Goal: Task Accomplishment & Management: Manage account settings

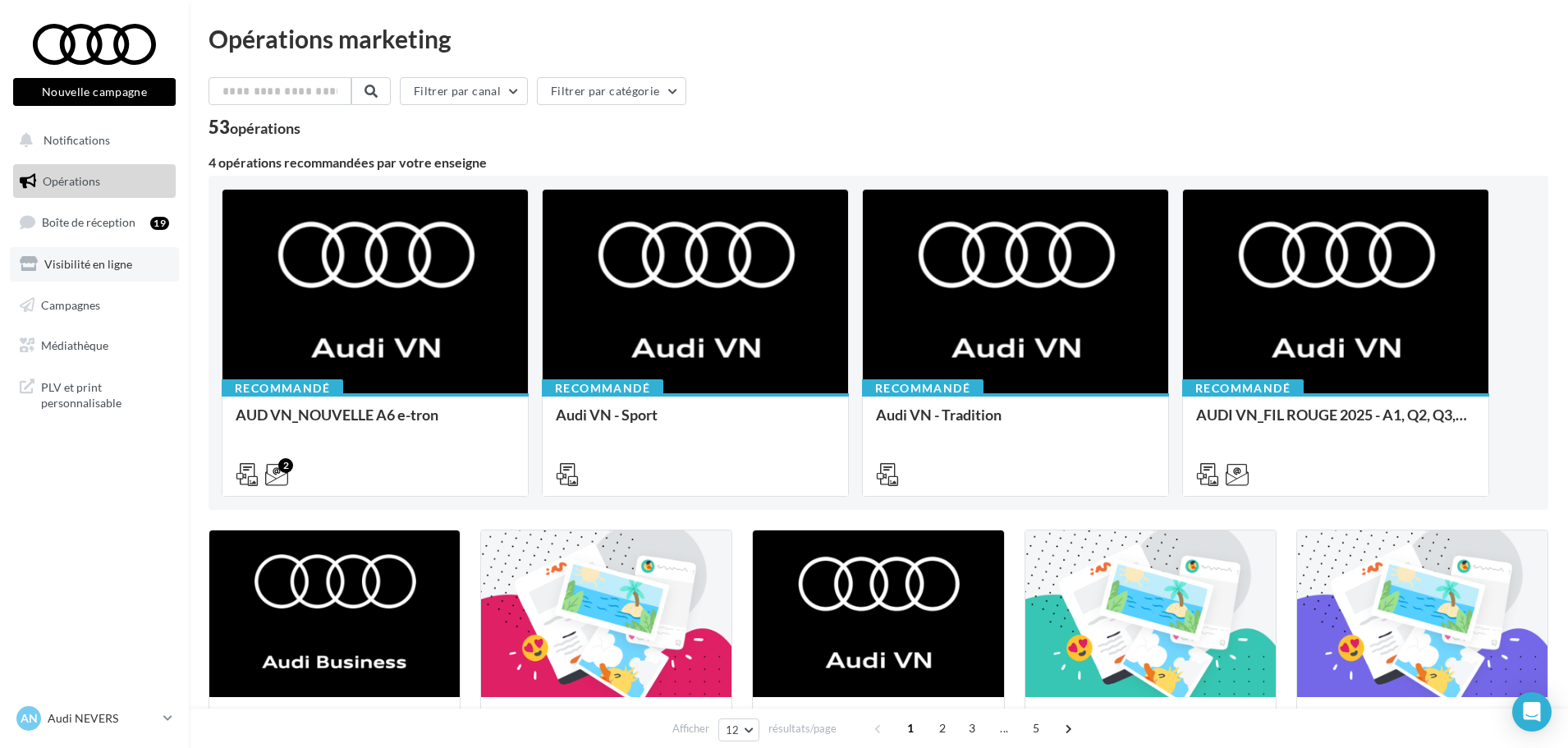
click at [105, 264] on span "Visibilité en ligne" at bounding box center [88, 264] width 88 height 14
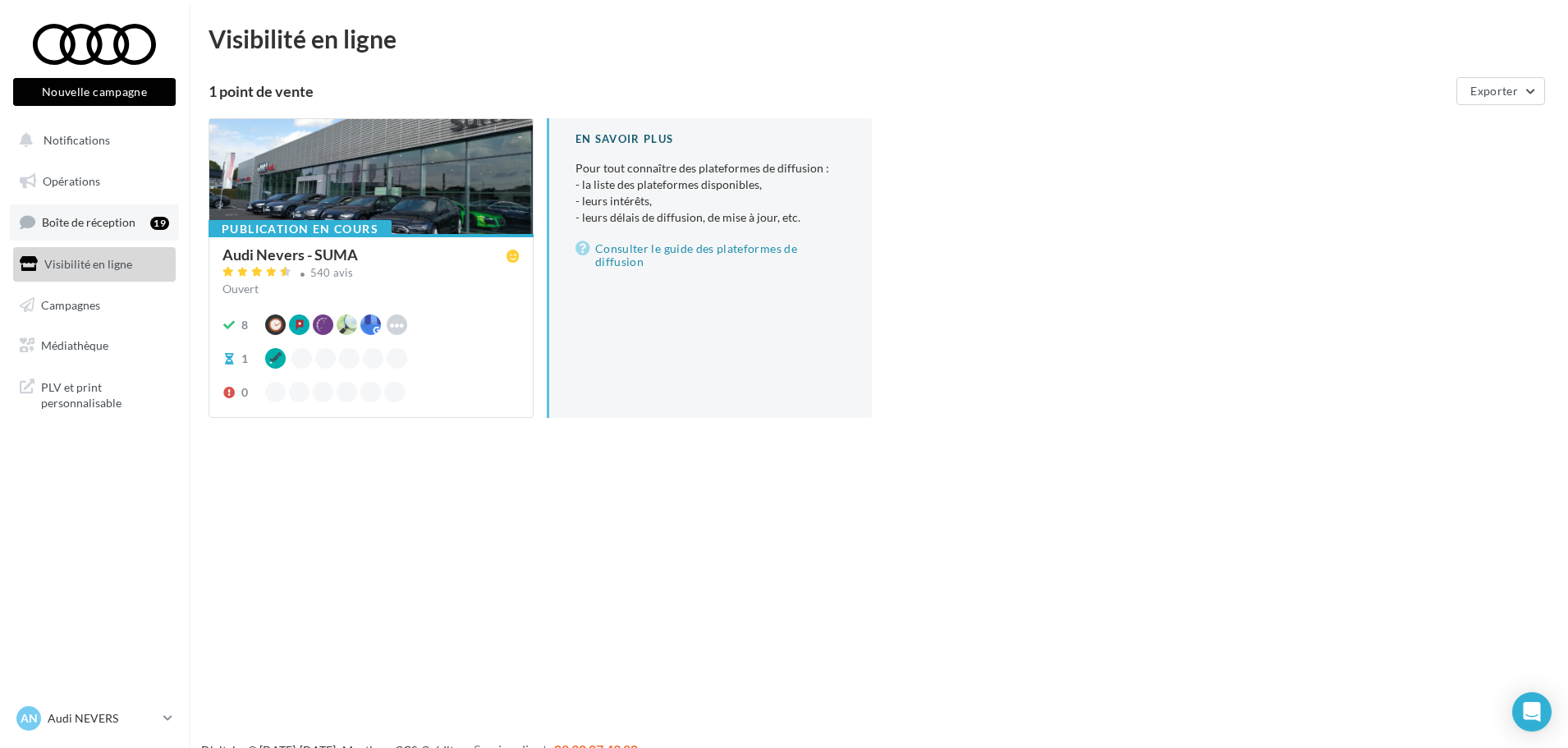
click at [90, 223] on span "Boîte de réception" at bounding box center [88, 222] width 93 height 14
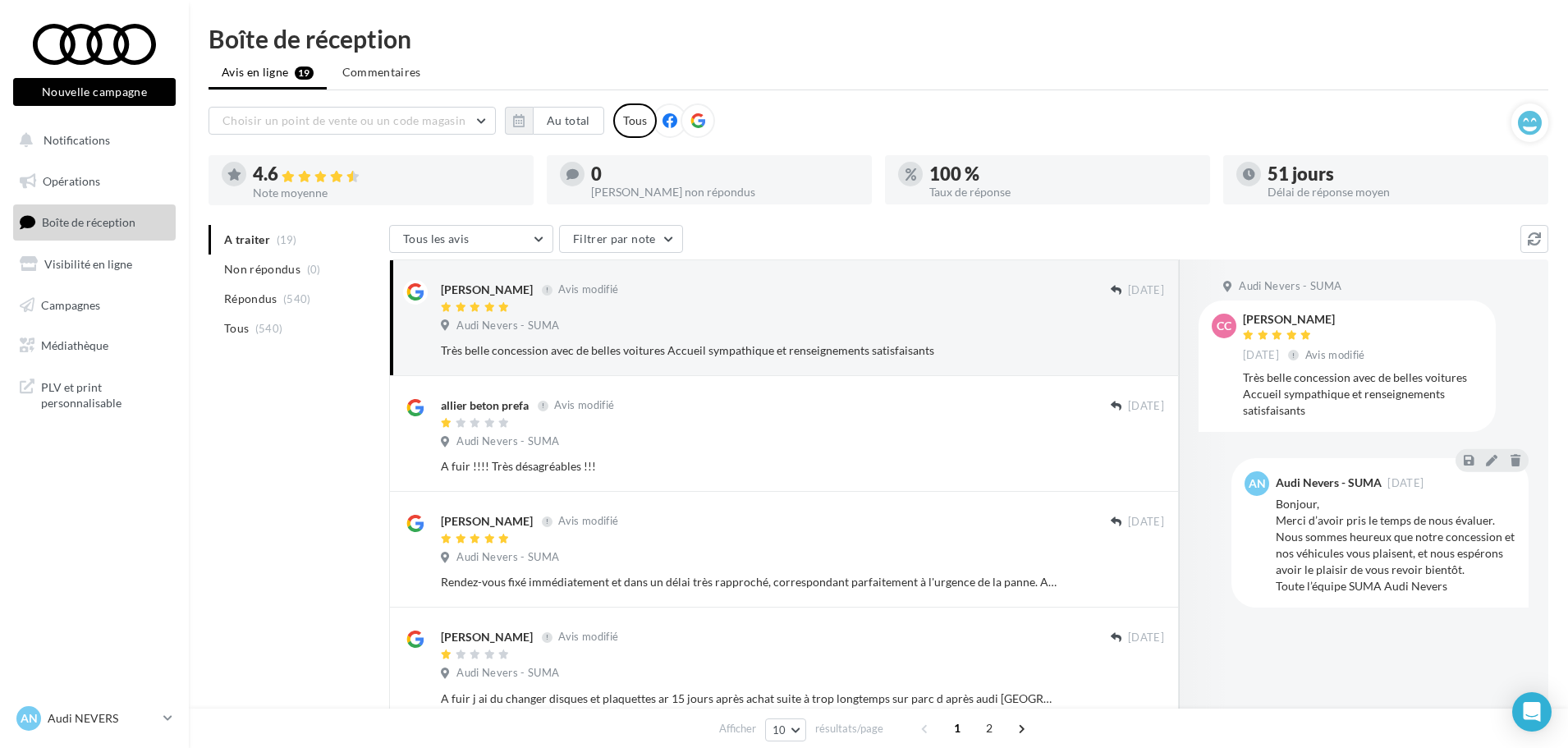
click at [702, 122] on div at bounding box center [698, 121] width 35 height 35
click at [529, 119] on button "button" at bounding box center [519, 121] width 28 height 28
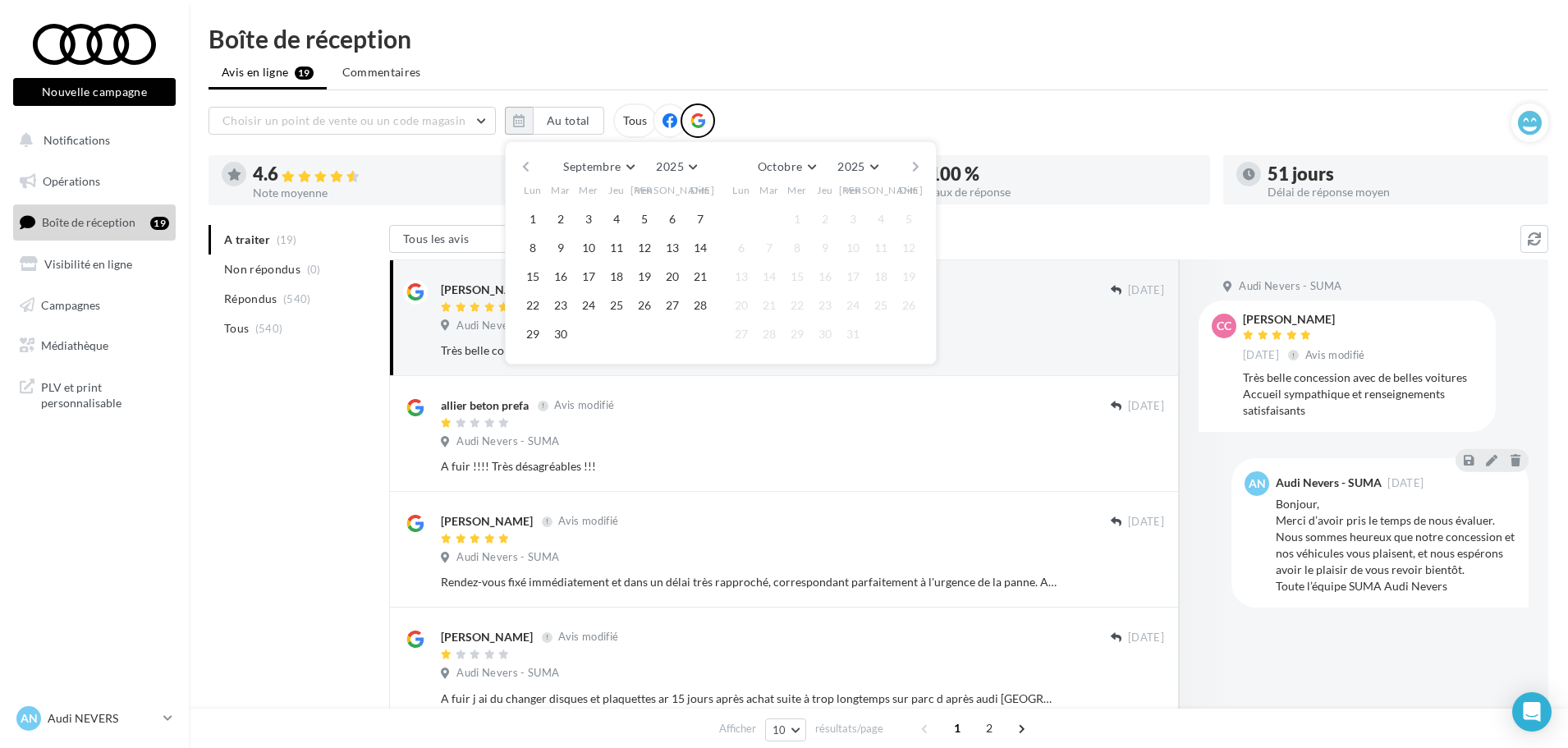
click at [528, 168] on button "button" at bounding box center [526, 166] width 14 height 23
click at [558, 219] on button "1" at bounding box center [561, 219] width 24 height 24
click at [911, 165] on button "button" at bounding box center [916, 166] width 14 height 23
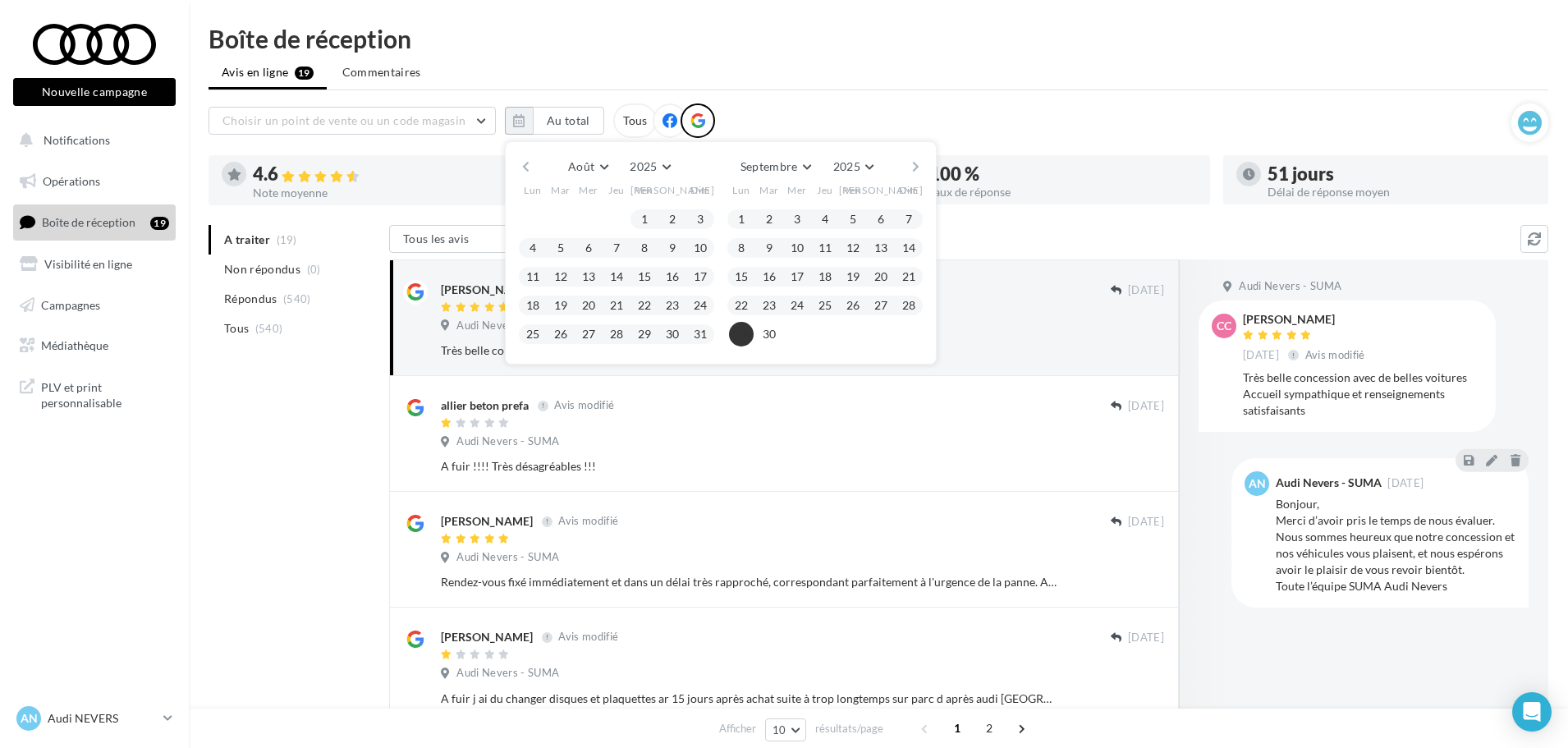
click at [744, 337] on button "29" at bounding box center [741, 334] width 24 height 24
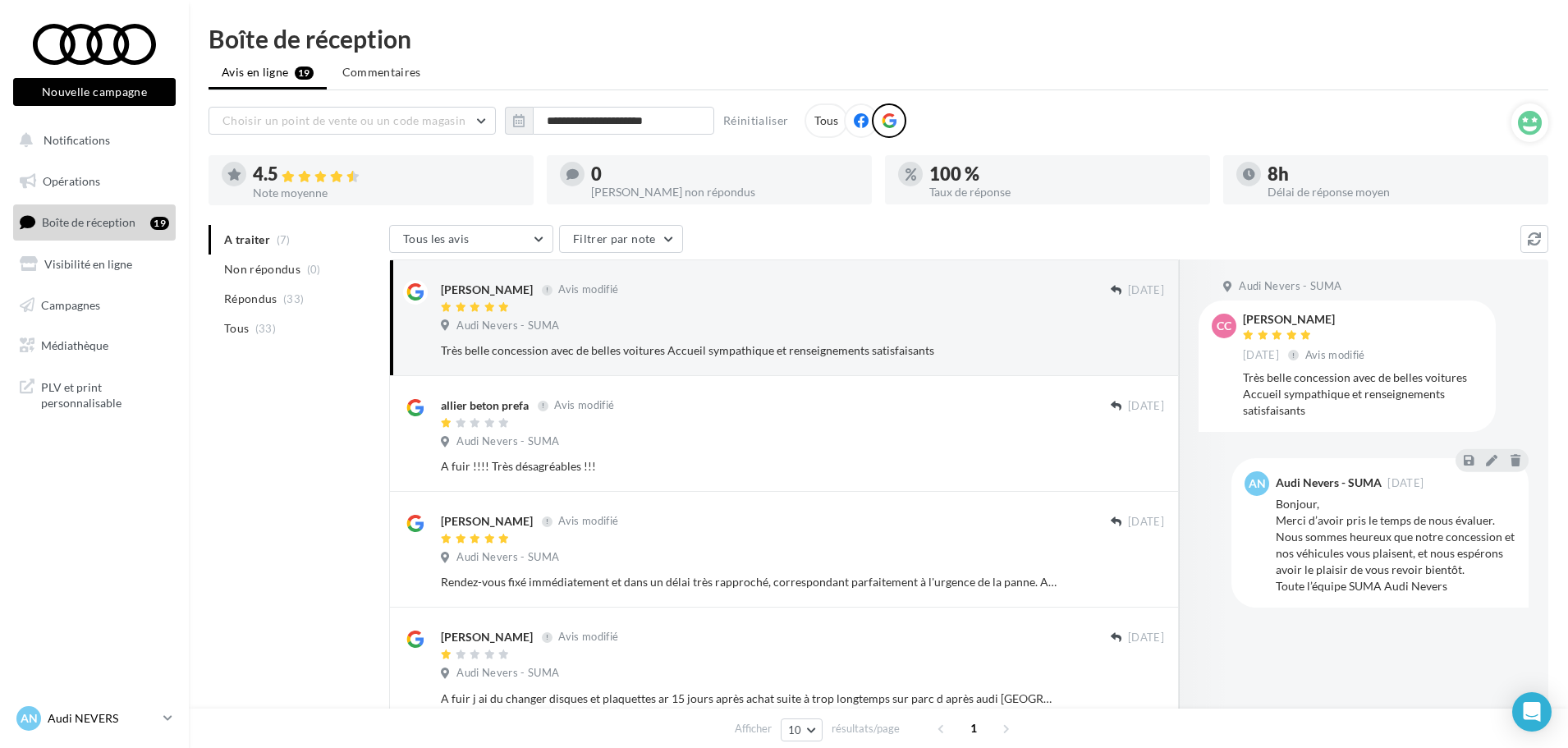
click at [163, 713] on link "AN Audi NEVERS audi-neve-dup" at bounding box center [94, 718] width 163 height 31
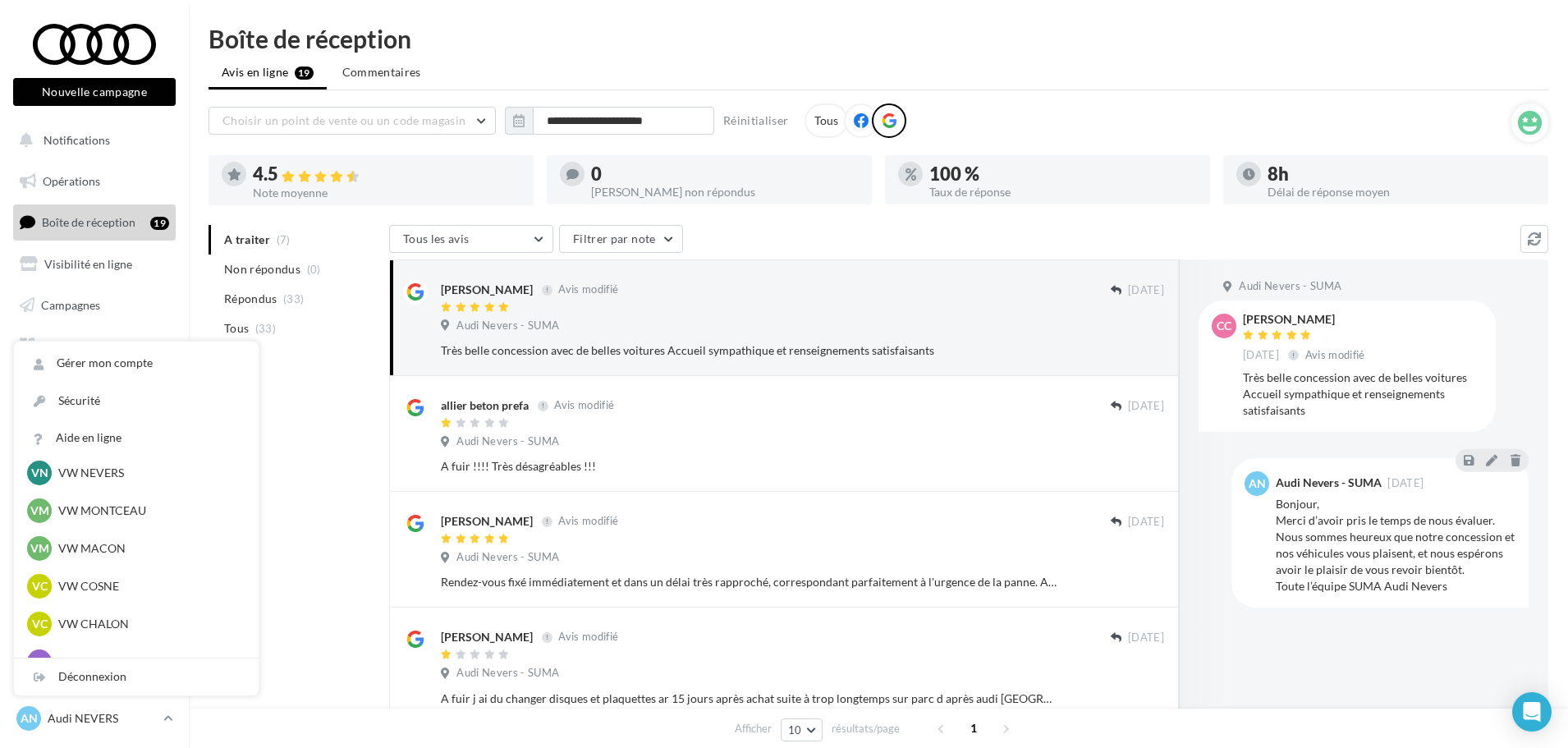
scroll to position [739, 0]
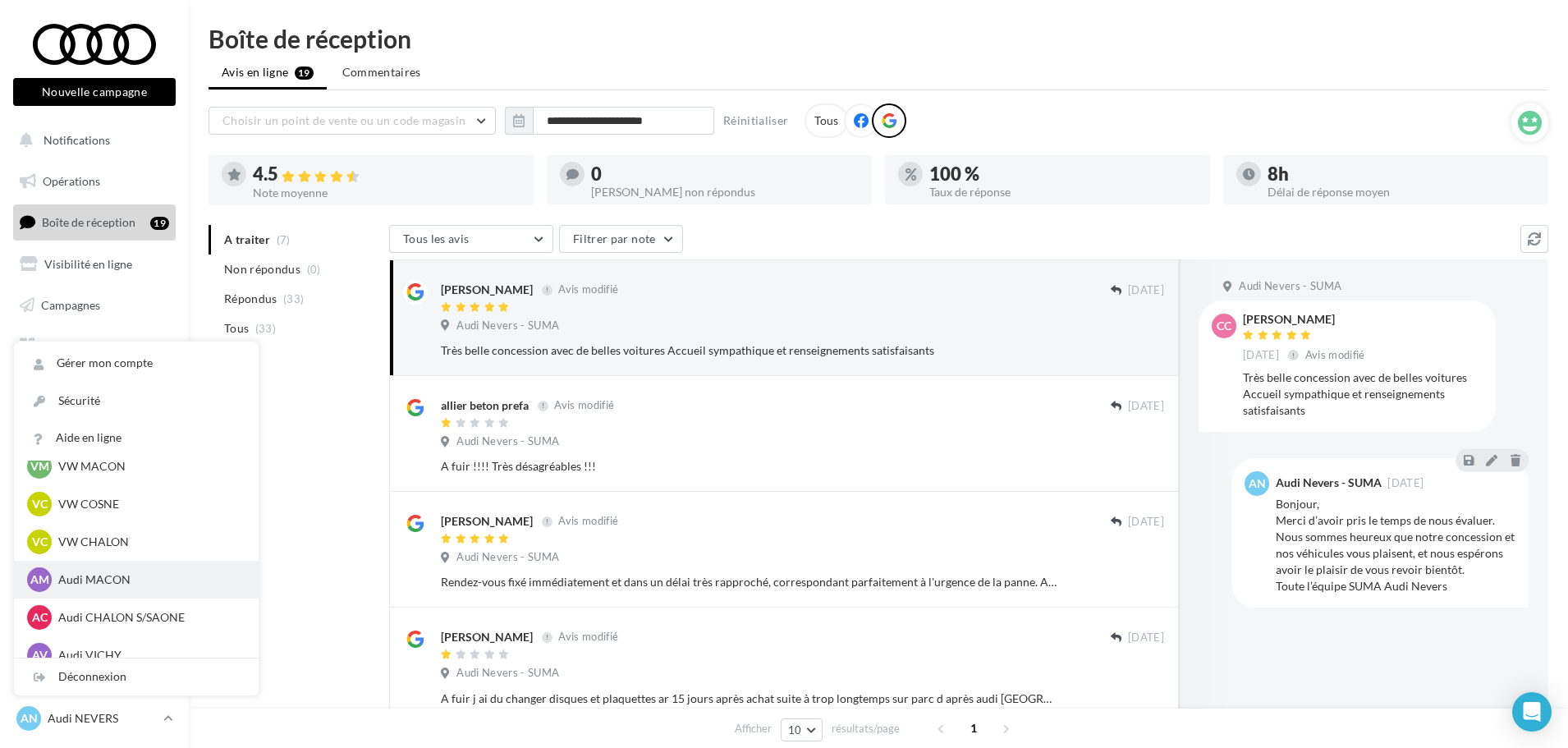
click at [133, 574] on p "Audi MACON" at bounding box center [148, 579] width 180 height 17
